Goal: Task Accomplishment & Management: Complete application form

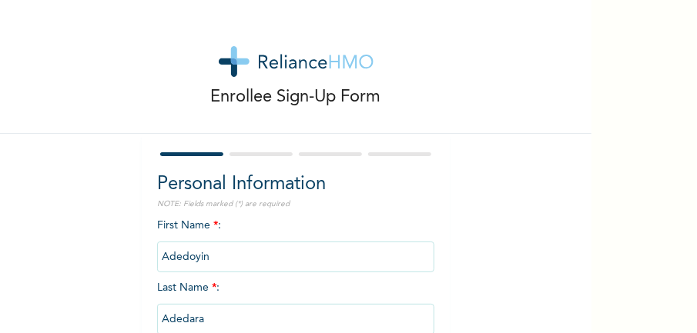
click at [593, 275] on div "Enrollee Sign-Up Form Personal Information NOTE: Fields marked (*) are required…" at bounding box center [348, 166] width 697 height 333
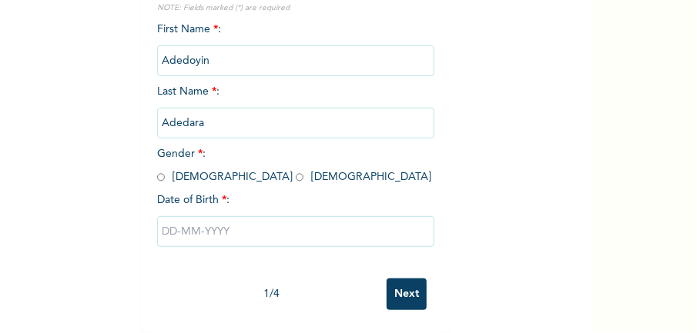
scroll to position [206, 0]
click at [203, 165] on span "Gender * : [DEMOGRAPHIC_DATA] [DEMOGRAPHIC_DATA]" at bounding box center [294, 166] width 274 height 34
click at [296, 170] on input "radio" at bounding box center [300, 177] width 8 height 15
radio input "true"
click at [208, 219] on input "text" at bounding box center [295, 231] width 277 height 31
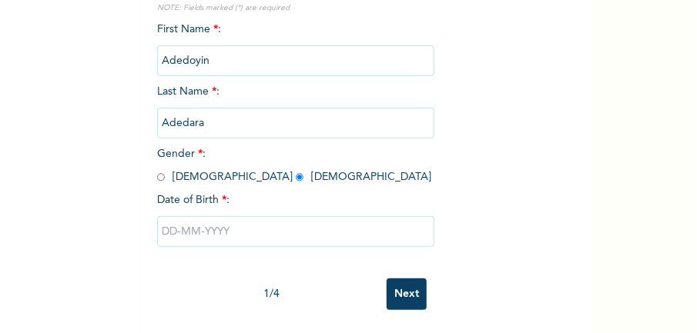
select select "9"
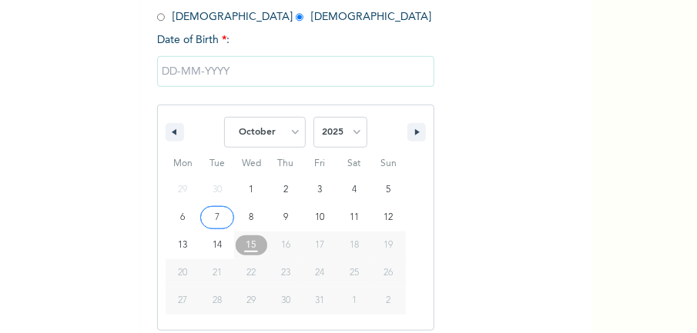
scroll to position [363, 0]
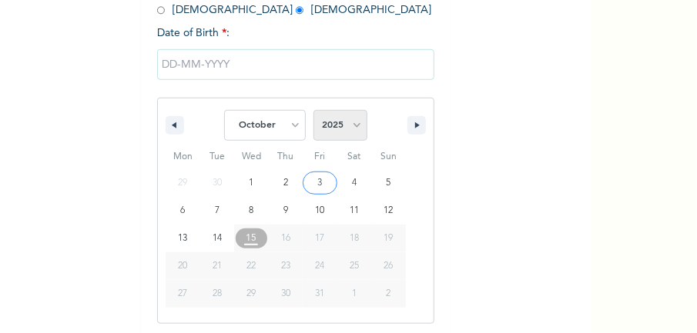
click at [330, 129] on select "2025 2024 2023 2022 2021 2020 2019 2018 2017 2016 2015 2014 2013 2012 2011 2010…" at bounding box center [340, 125] width 54 height 31
select select "2000"
click at [313, 112] on select "2025 2024 2023 2022 2021 2020 2019 2018 2017 2016 2015 2014 2013 2012 2011 2010…" at bounding box center [340, 125] width 54 height 31
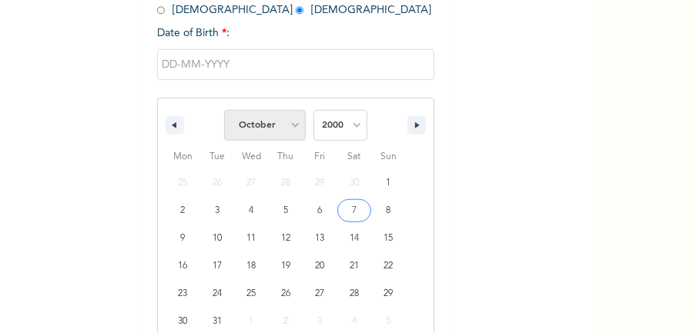
click at [289, 126] on select "January February March April May June July August September October November De…" at bounding box center [265, 125] width 82 height 31
select select "11"
click at [224, 112] on select "January February March April May June July August September October November De…" at bounding box center [265, 125] width 82 height 31
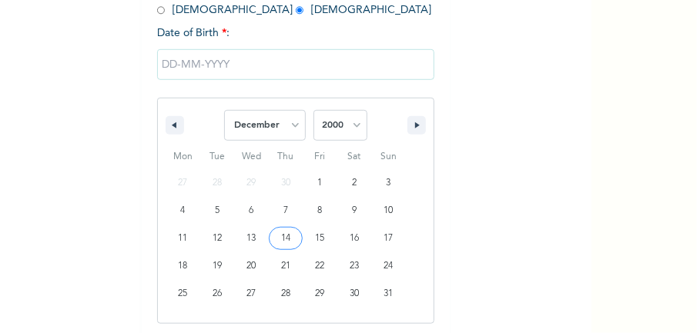
type input "[DATE]"
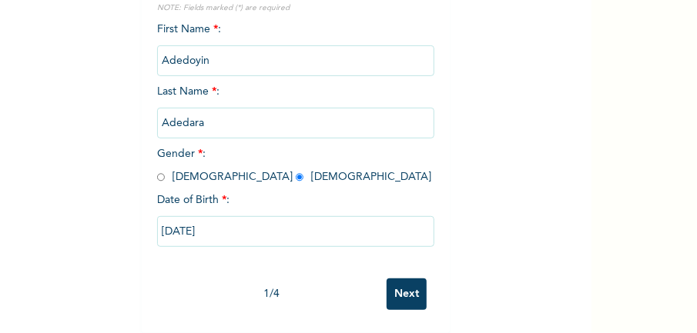
click at [413, 287] on input "Next" at bounding box center [407, 295] width 40 height 32
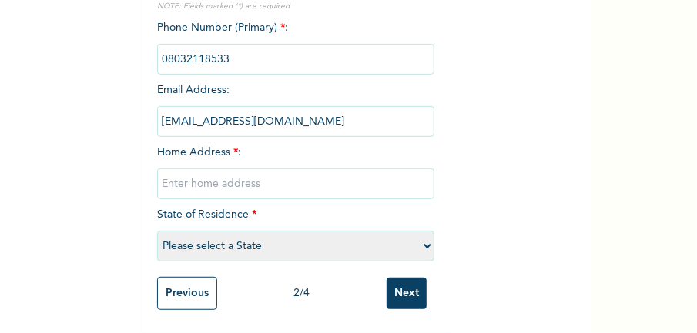
scroll to position [205, 0]
click at [240, 180] on input "text" at bounding box center [295, 184] width 277 height 31
type input "[STREET_ADDRESS]"
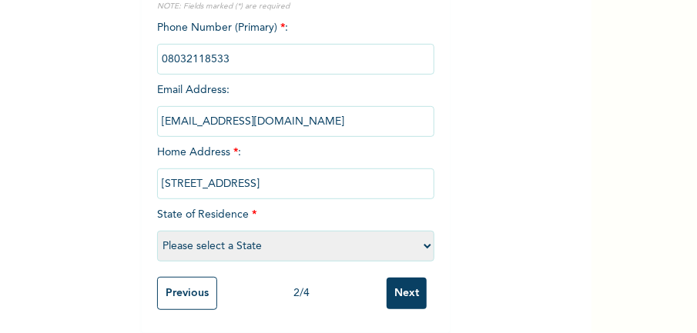
click at [219, 245] on select "Please select a State [PERSON_NAME] (FCT) [PERSON_NAME] Ibom [GEOGRAPHIC_DATA] …" at bounding box center [295, 246] width 277 height 31
select select "25"
click at [157, 231] on select "Please select a State [PERSON_NAME] (FCT) [PERSON_NAME] Ibom [GEOGRAPHIC_DATA] …" at bounding box center [295, 246] width 277 height 31
click at [390, 290] on input "Next" at bounding box center [407, 294] width 40 height 32
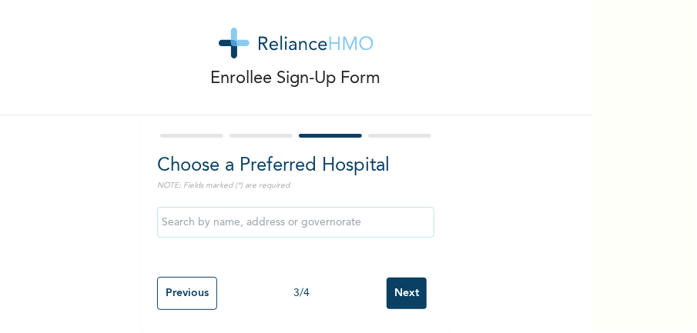
click at [237, 221] on input "text" at bounding box center [295, 222] width 277 height 31
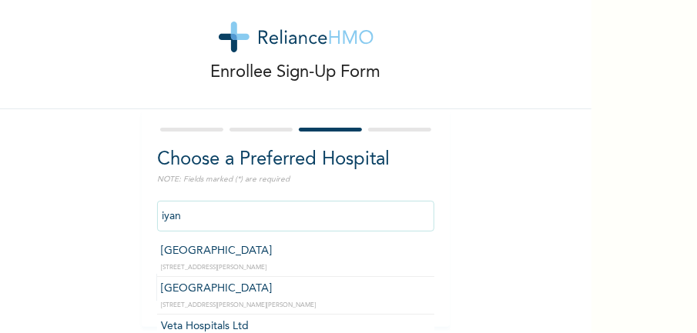
type input "iyana"
click input "Next" at bounding box center [407, 288] width 40 height 32
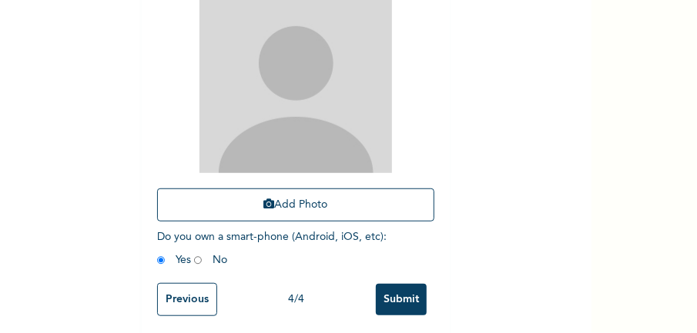
scroll to position [324, 0]
click at [181, 297] on input "Previous" at bounding box center [187, 299] width 60 height 33
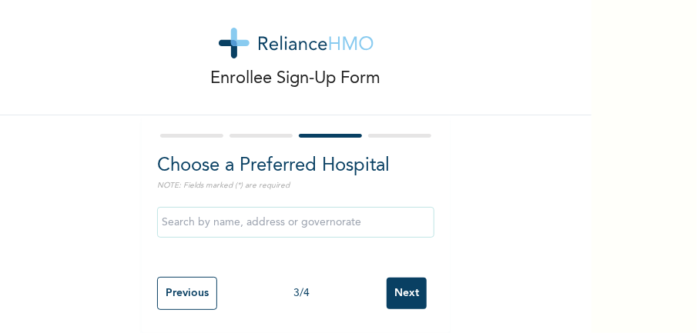
scroll to position [12, 0]
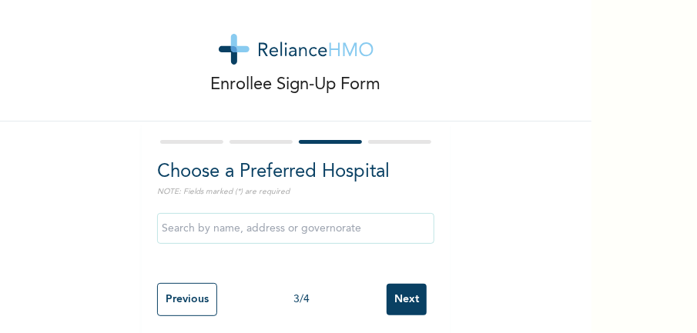
click at [222, 231] on input "text" at bounding box center [295, 228] width 277 height 31
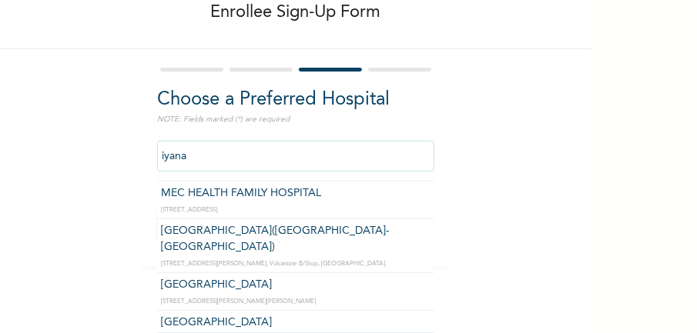
scroll to position [533, 0]
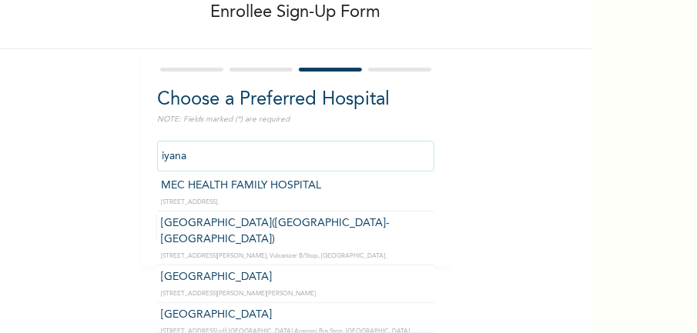
type input "[GEOGRAPHIC_DATA]"
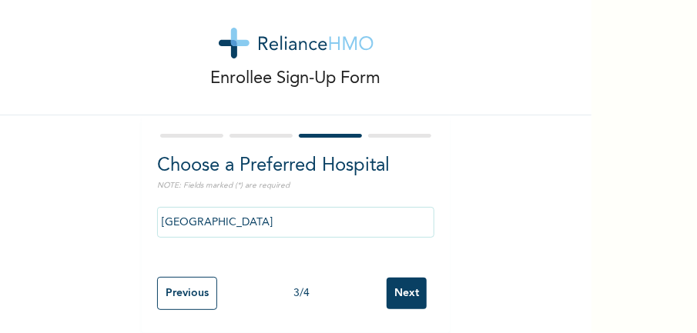
click at [405, 294] on input "Next" at bounding box center [407, 294] width 40 height 32
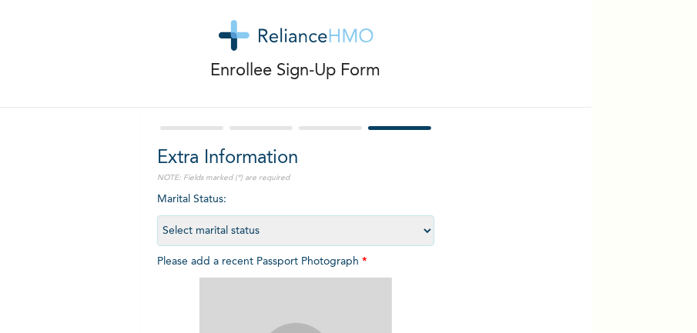
click at [425, 233] on select "Select marital status [DEMOGRAPHIC_DATA] Married [DEMOGRAPHIC_DATA] Widow/[DEMO…" at bounding box center [295, 231] width 277 height 31
select select "1"
click at [157, 216] on select "Select marital status [DEMOGRAPHIC_DATA] Married [DEMOGRAPHIC_DATA] Widow/[DEMO…" at bounding box center [295, 231] width 277 height 31
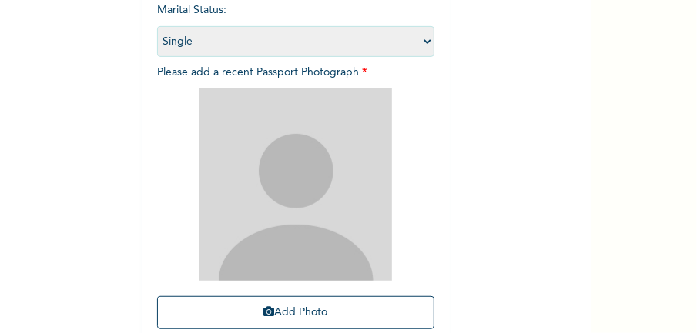
scroll to position [217, 0]
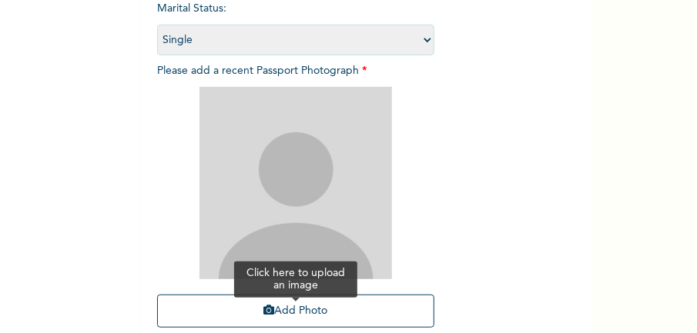
click at [279, 310] on button "Add Photo" at bounding box center [295, 311] width 277 height 33
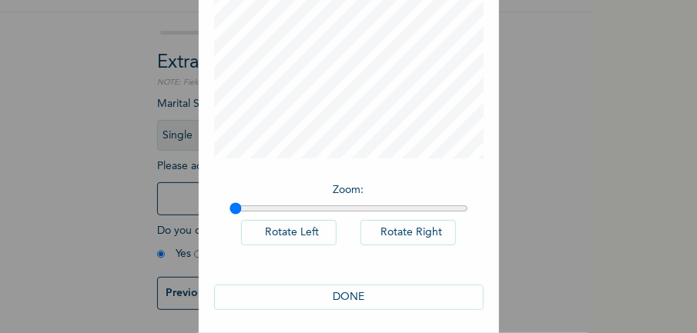
scroll to position [203, 0]
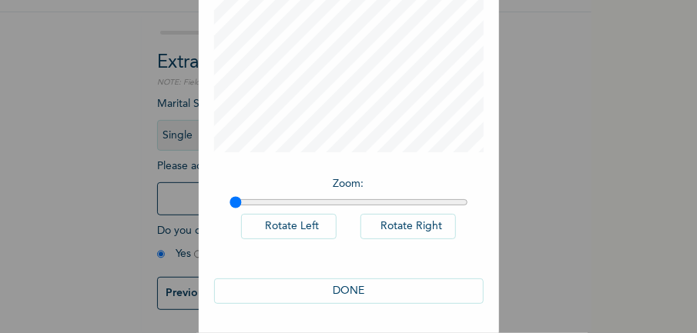
click at [334, 287] on button "DONE" at bounding box center [349, 291] width 270 height 25
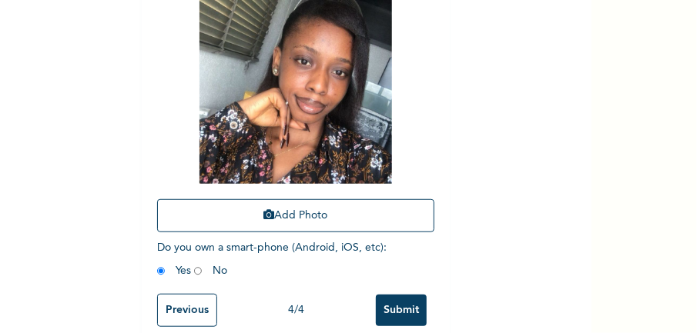
scroll to position [338, 0]
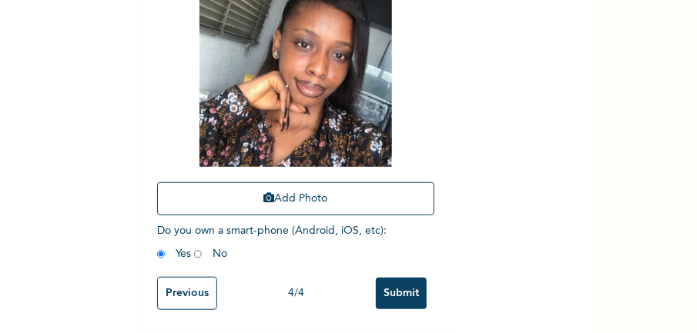
click at [410, 286] on input "Submit" at bounding box center [401, 294] width 51 height 32
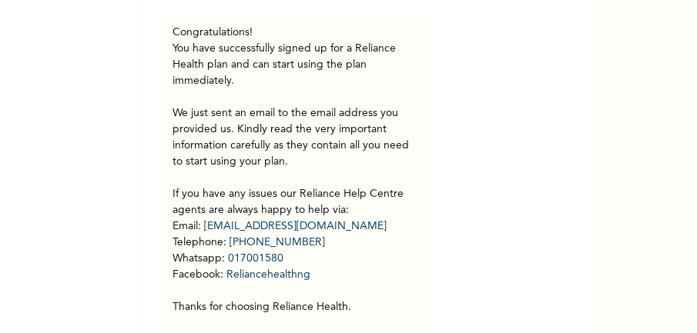
scroll to position [193, 0]
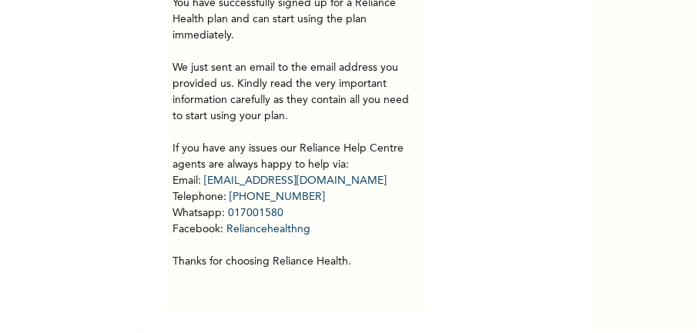
click at [287, 292] on div "Congratulations! You have successfully signed up for a Reliance Health plan and…" at bounding box center [295, 140] width 246 height 323
